Goal: Information Seeking & Learning: Obtain resource

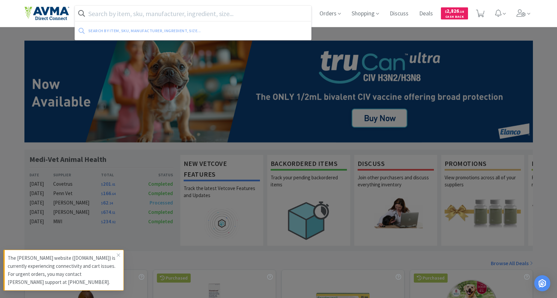
click at [148, 16] on input "text" at bounding box center [193, 13] width 237 height 15
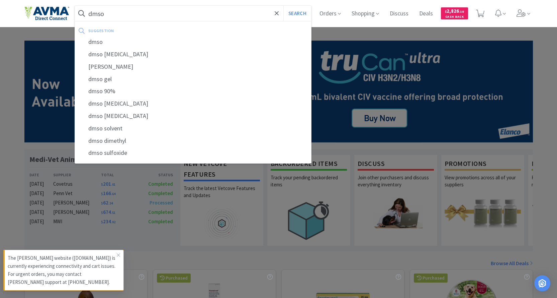
type input "dmso"
click at [284, 6] on button "Search" at bounding box center [298, 13] width 28 height 15
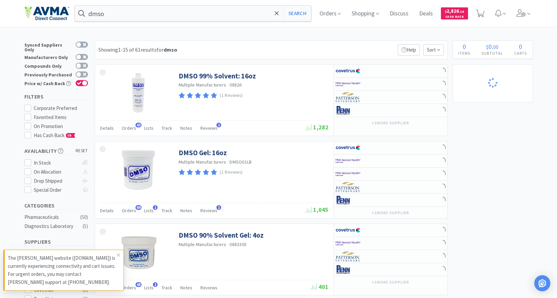
select select "8"
select select "1"
select select "2"
select select "1"
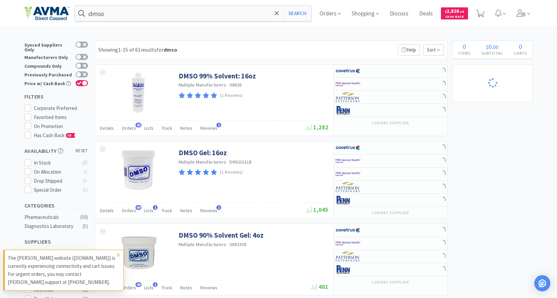
select select "2"
select select "1"
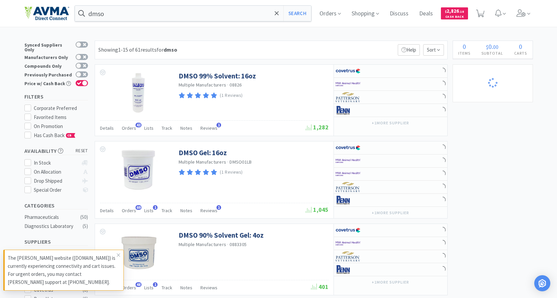
select select "1"
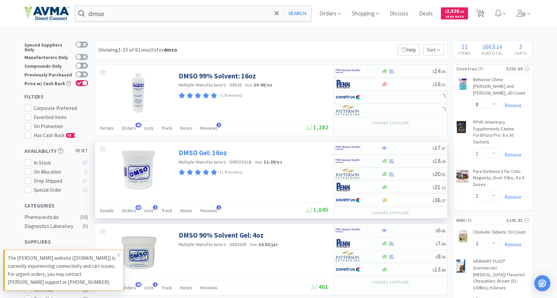
click at [184, 152] on link "DMSO Gel: 16oz" at bounding box center [203, 152] width 48 height 9
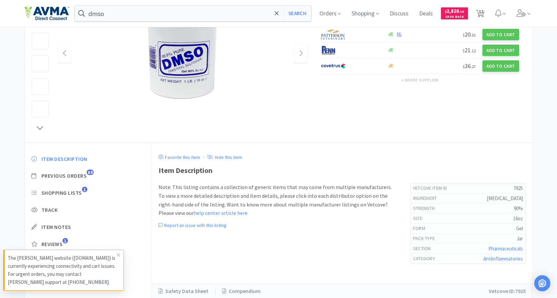
scroll to position [115, 0]
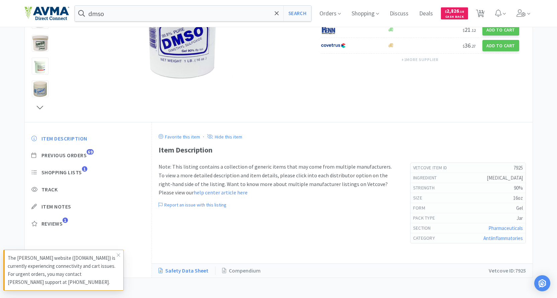
click at [200, 269] on link "Safety Data Sheet" at bounding box center [187, 270] width 57 height 9
click at [235, 274] on link "Compendium" at bounding box center [242, 270] width 52 height 9
click at [183, 271] on link "Safety Data Sheet" at bounding box center [187, 270] width 57 height 9
click at [189, 269] on link "Safety Data Sheet" at bounding box center [187, 270] width 57 height 9
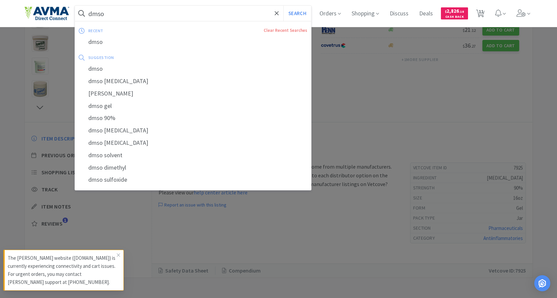
click at [172, 13] on input "dmso" at bounding box center [193, 13] width 237 height 15
paste input "035340"
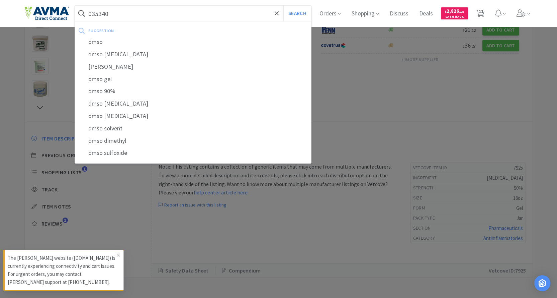
type input "035340"
click at [284, 6] on button "Search" at bounding box center [298, 13] width 28 height 15
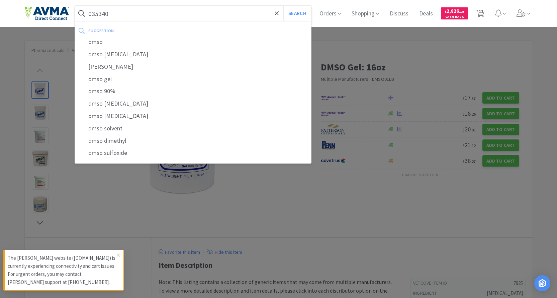
select select "8"
select select "1"
select select "2"
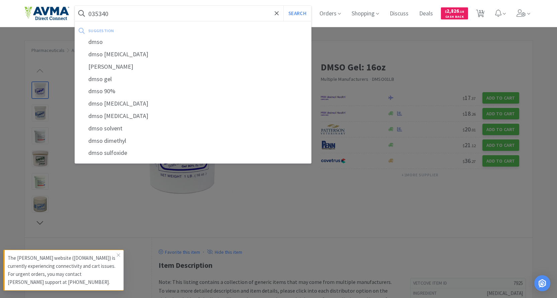
select select "2"
select select "1"
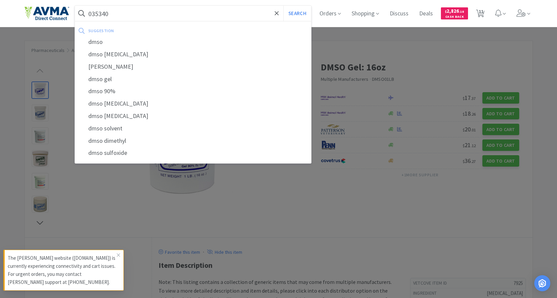
select select "1"
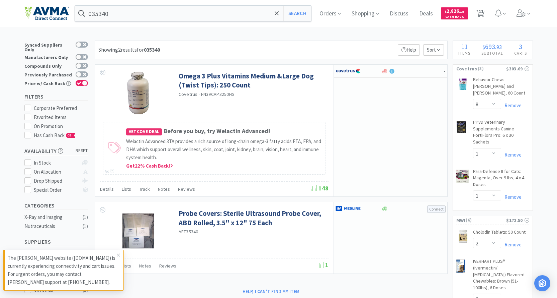
select select "1"
